Goal: Task Accomplishment & Management: Complete application form

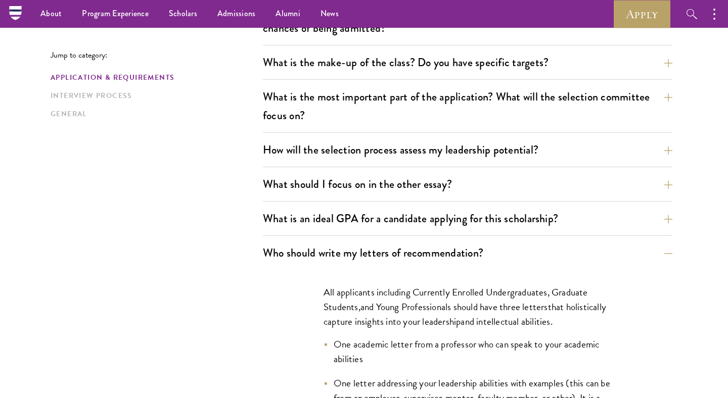
scroll to position [491, 0]
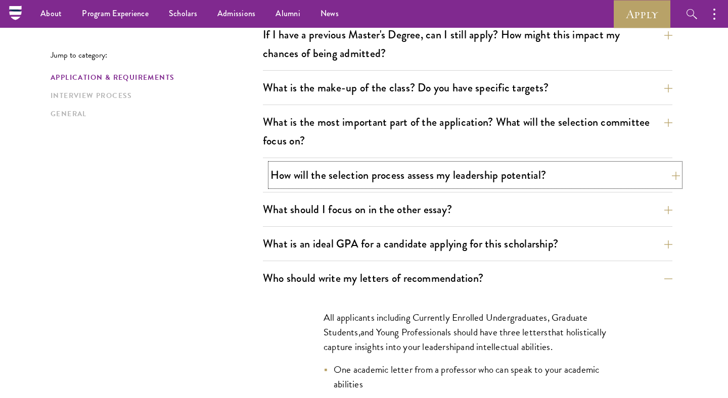
click at [461, 170] on button "How will the selection process assess my leadership potential?" at bounding box center [474, 175] width 409 height 23
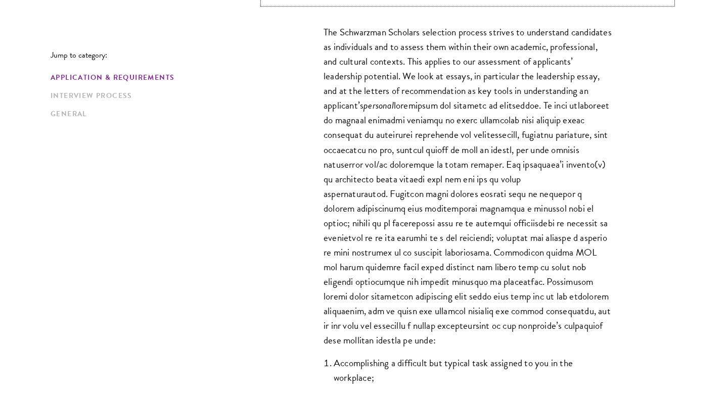
scroll to position [700, 0]
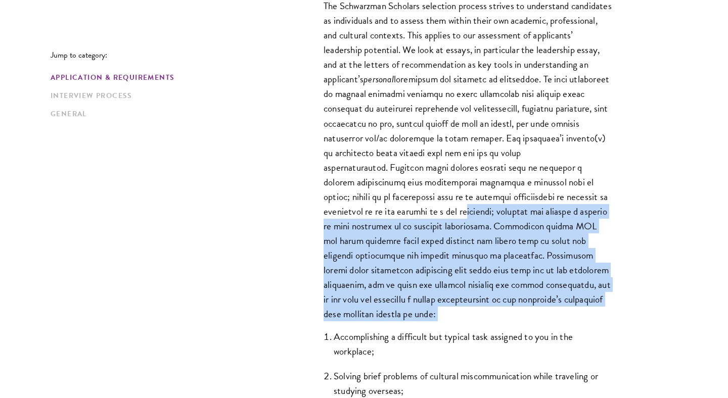
drag, startPoint x: 471, startPoint y: 207, endPoint x: 465, endPoint y: 327, distance: 120.9
click at [465, 327] on div "The Schwarzman Scholars selection process strives to understand candidates as i…" at bounding box center [467, 249] width 349 height 533
click at [467, 293] on p "The Schwarzman Scholars selection process strives to understand candidates as i…" at bounding box center [467, 159] width 288 height 323
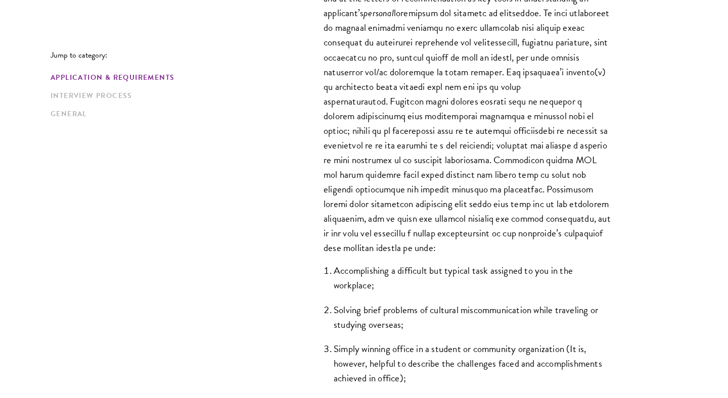
scroll to position [767, 0]
click at [463, 313] on li "Solving brief problems of cultural miscommunication while traveling or studying…" at bounding box center [473, 316] width 278 height 29
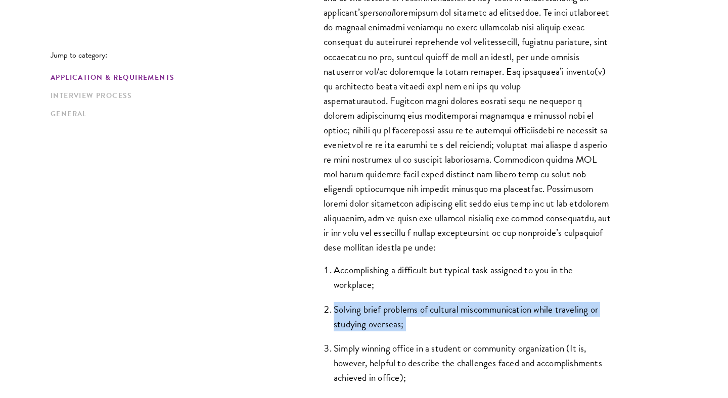
click at [463, 318] on li "Solving brief problems of cultural miscommunication while traveling or studying…" at bounding box center [473, 316] width 278 height 29
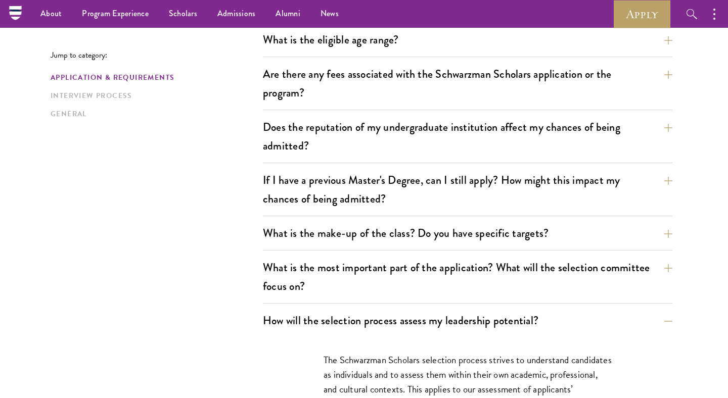
scroll to position [347, 0]
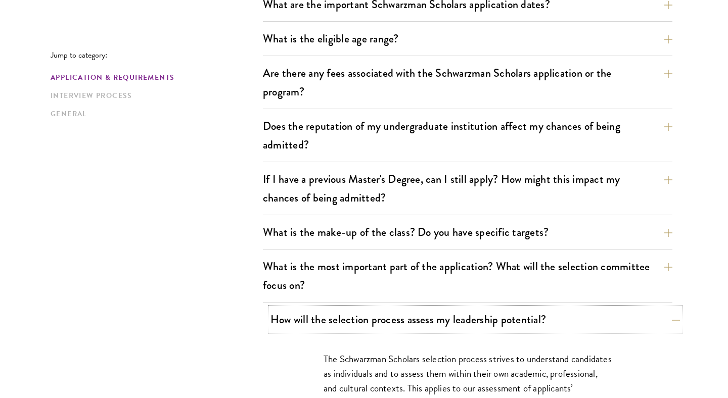
click at [449, 310] on button "How will the selection process assess my leadership potential?" at bounding box center [474, 319] width 409 height 23
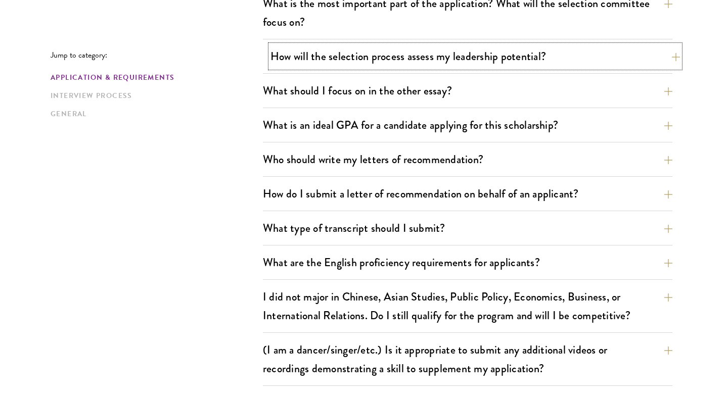
scroll to position [646, 0]
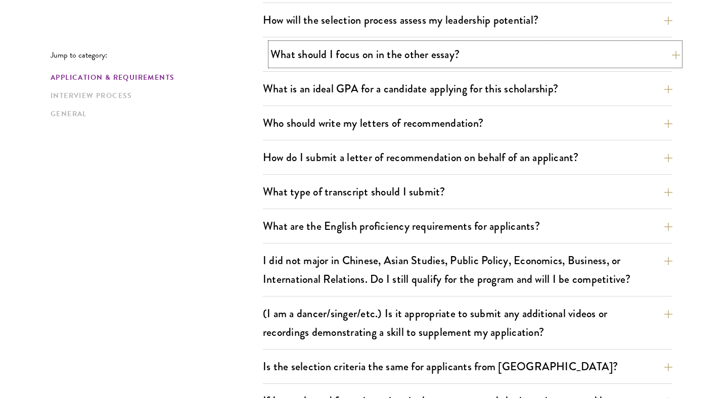
click at [433, 50] on button "What should I focus on in the other essay?" at bounding box center [474, 54] width 409 height 23
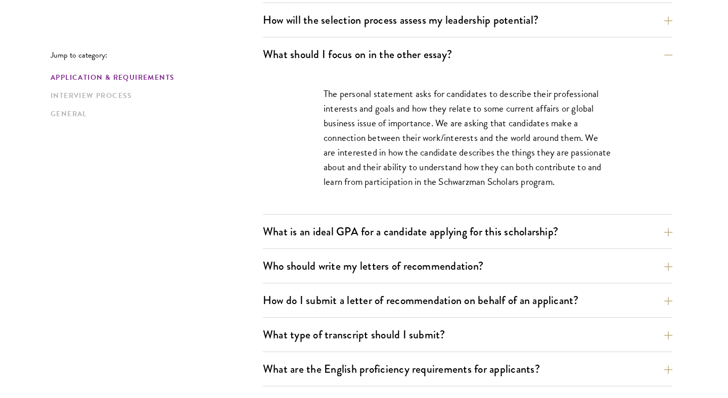
click at [464, 219] on div "What are the important Schwarzman Scholars application dates? Applicants who ho…" at bounding box center [467, 163] width 409 height 940
click at [461, 233] on button "What is an ideal GPA for a candidate applying for this scholarship?" at bounding box center [474, 231] width 409 height 23
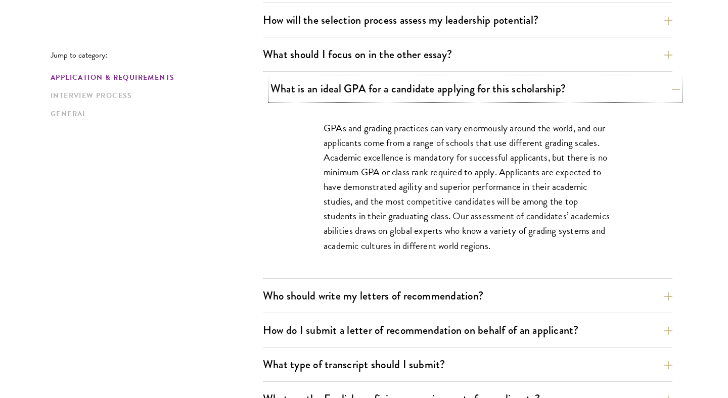
click at [441, 95] on button "What is an ideal GPA for a candidate applying for this scholarship?" at bounding box center [474, 88] width 409 height 23
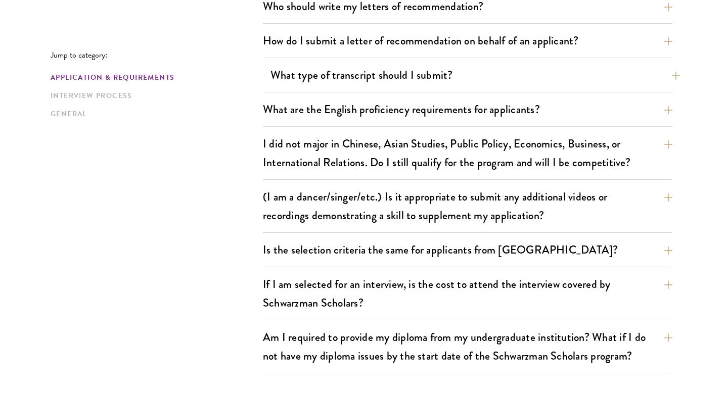
scroll to position [766, 0]
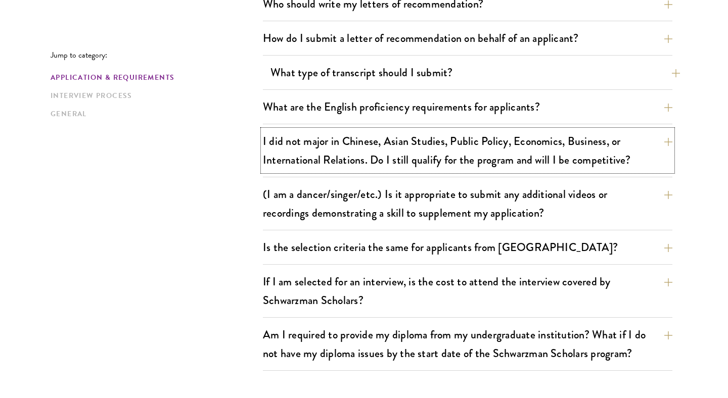
click at [391, 155] on button "I did not major in Chinese, Asian Studies, Public Policy, Economics, Business, …" at bounding box center [467, 150] width 409 height 41
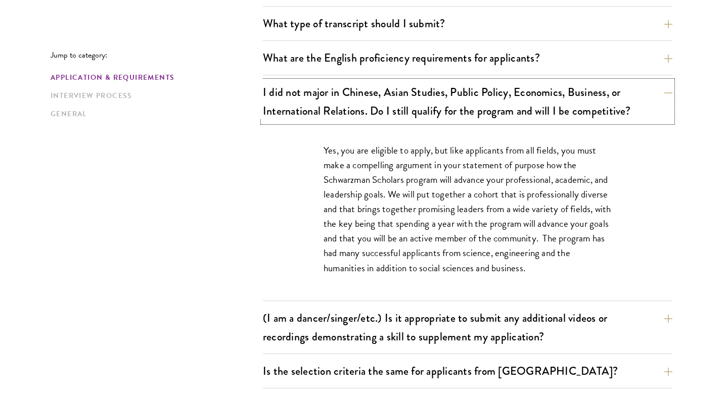
scroll to position [829, 0]
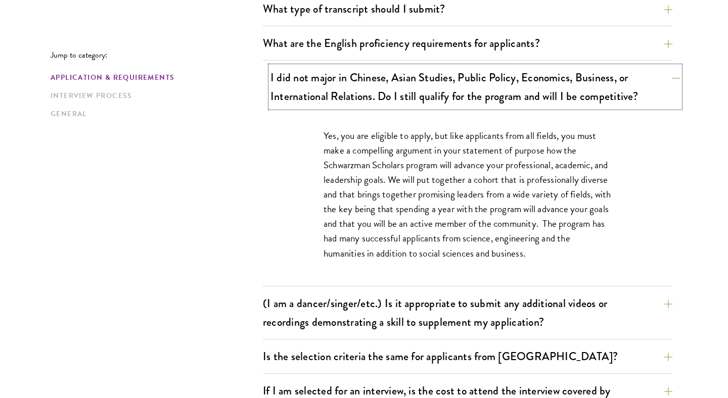
click at [431, 100] on button "I did not major in Chinese, Asian Studies, Public Policy, Economics, Business, …" at bounding box center [474, 86] width 409 height 41
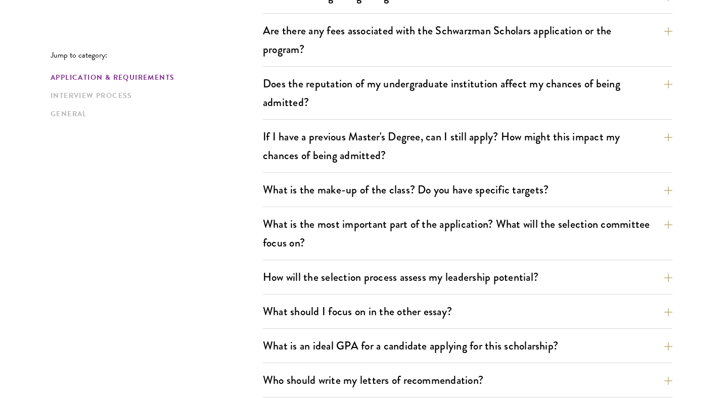
scroll to position [0, 0]
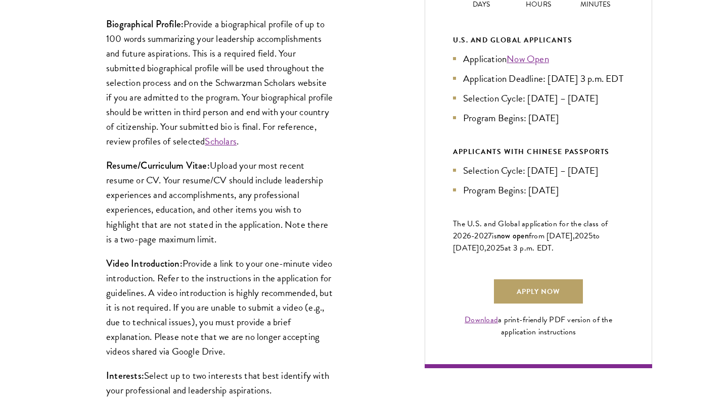
scroll to position [593, 0]
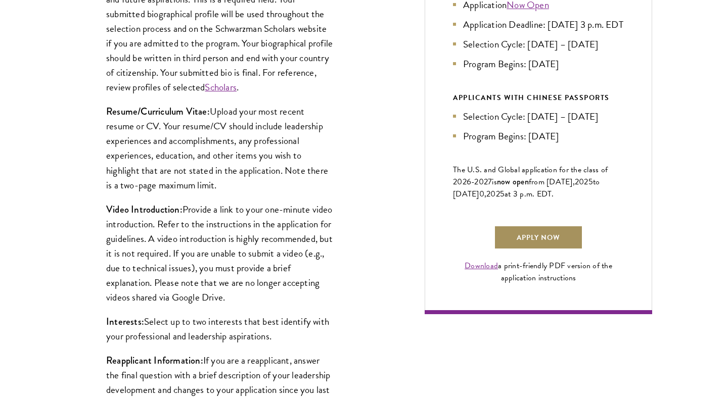
click at [532, 250] on link "Apply Now" at bounding box center [538, 237] width 89 height 24
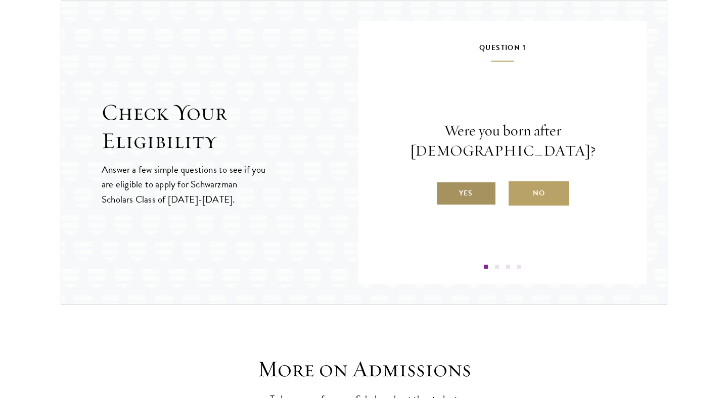
click at [473, 181] on label "Yes" at bounding box center [466, 193] width 61 height 24
click at [445, 182] on input "Yes" at bounding box center [440, 186] width 9 height 9
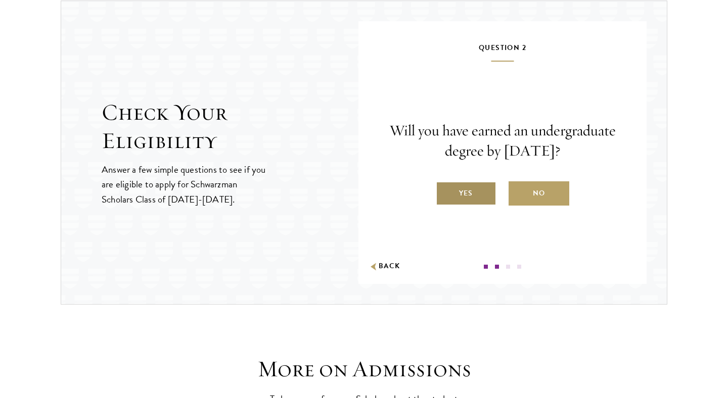
click at [474, 188] on label "Yes" at bounding box center [466, 193] width 61 height 24
click at [445, 188] on input "Yes" at bounding box center [440, 186] width 9 height 9
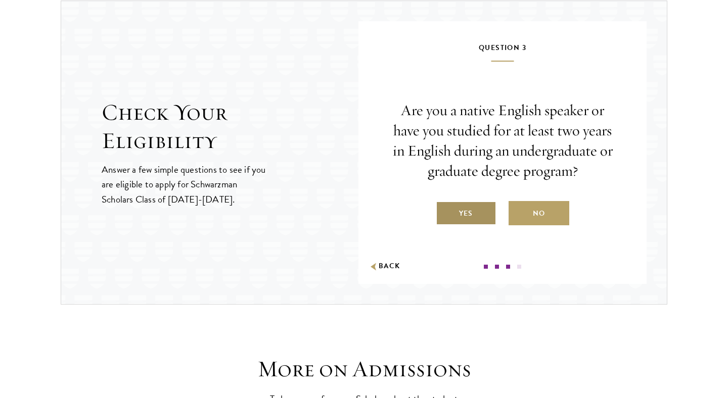
click at [473, 202] on label "Yes" at bounding box center [466, 213] width 61 height 24
click at [445, 203] on input "Yes" at bounding box center [440, 207] width 9 height 9
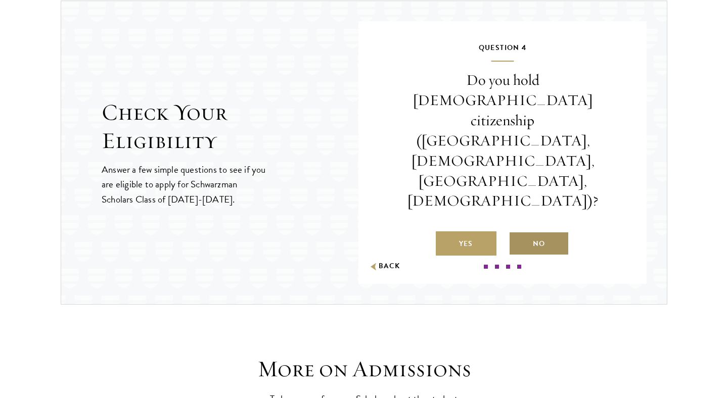
click at [532, 231] on label "No" at bounding box center [538, 243] width 61 height 24
click at [518, 233] on input "No" at bounding box center [512, 237] width 9 height 9
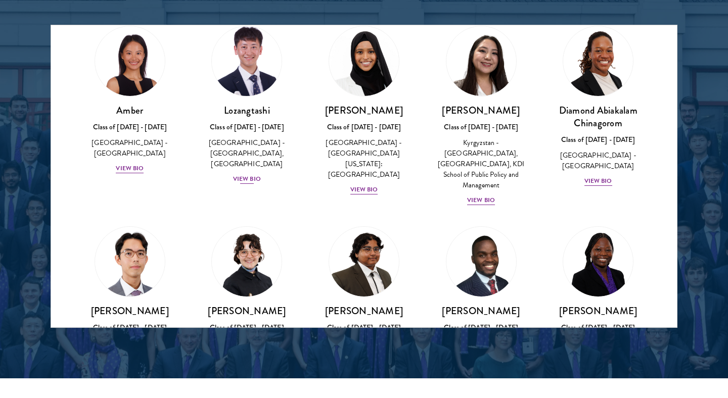
scroll to position [1335, 0]
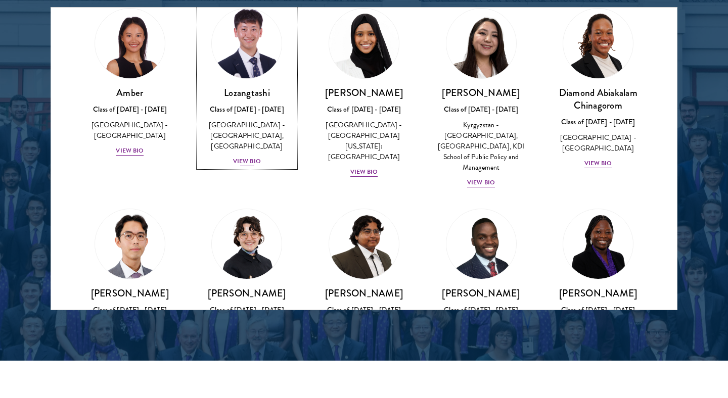
click at [254, 166] on div "View Bio" at bounding box center [247, 162] width 28 height 10
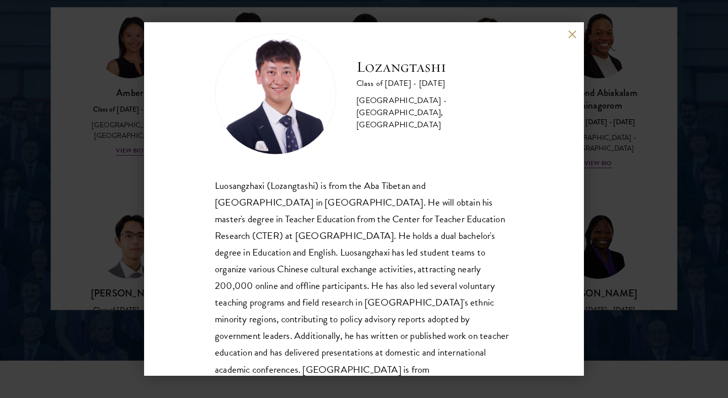
scroll to position [34, 0]
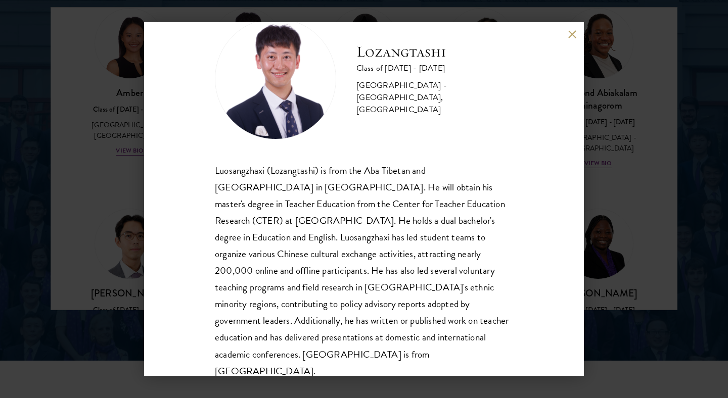
click at [486, 191] on div "Luosangzhaxi (Lozangtashi) is from the Aba Tibetan and Qiang Autonomous Prefect…" at bounding box center [364, 270] width 298 height 217
